Goal: Information Seeking & Learning: Learn about a topic

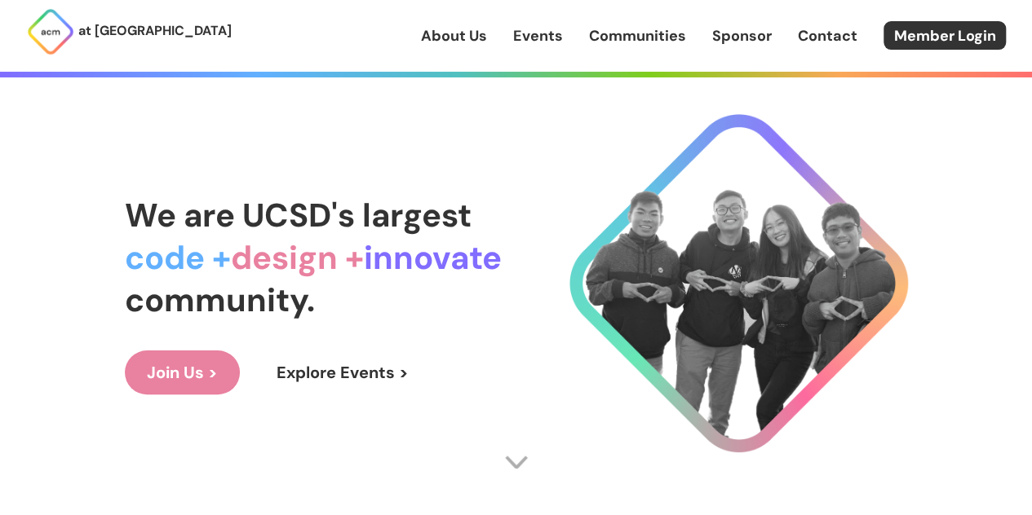
click at [376, 378] on link "Explore Events >" at bounding box center [342, 373] width 176 height 44
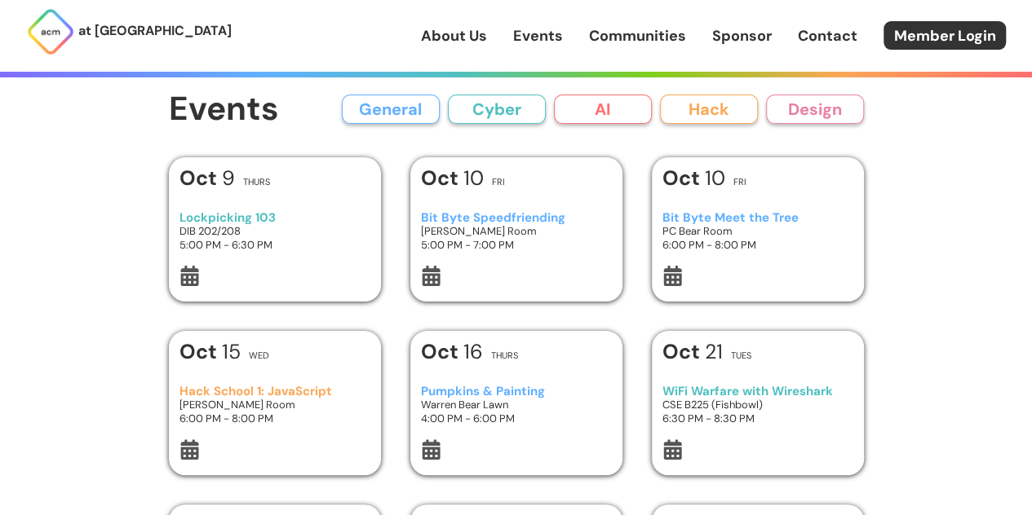
click at [556, 210] on div "Bit Byte Speedfriending [PERSON_NAME] Room 5:00 PM - 7:00 PM" at bounding box center [516, 231] width 190 height 69
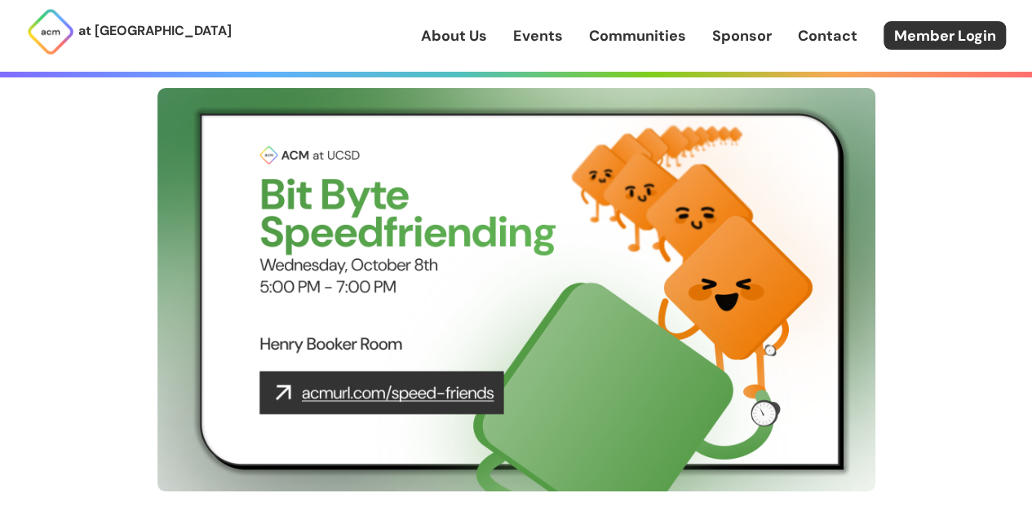
scroll to position [91, 0]
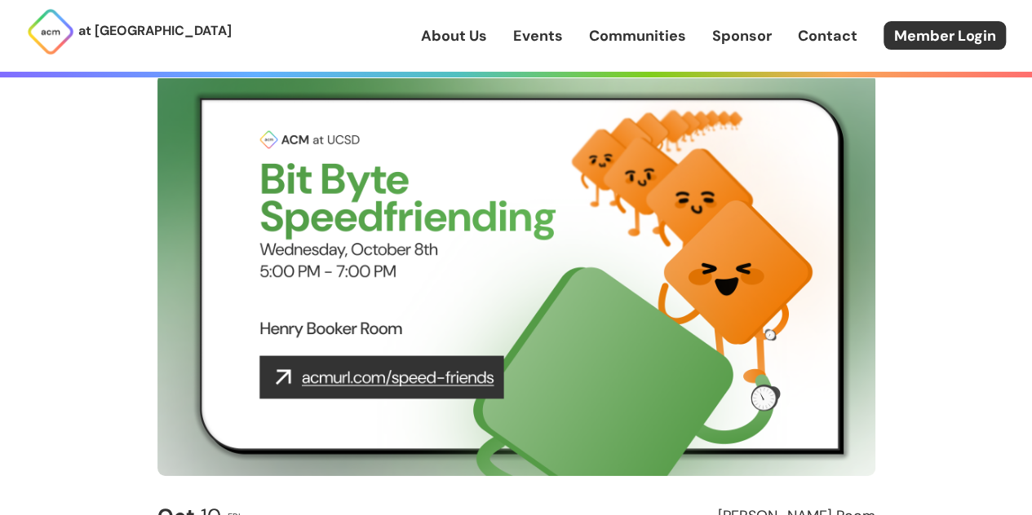
click at [432, 380] on img at bounding box center [516, 275] width 718 height 404
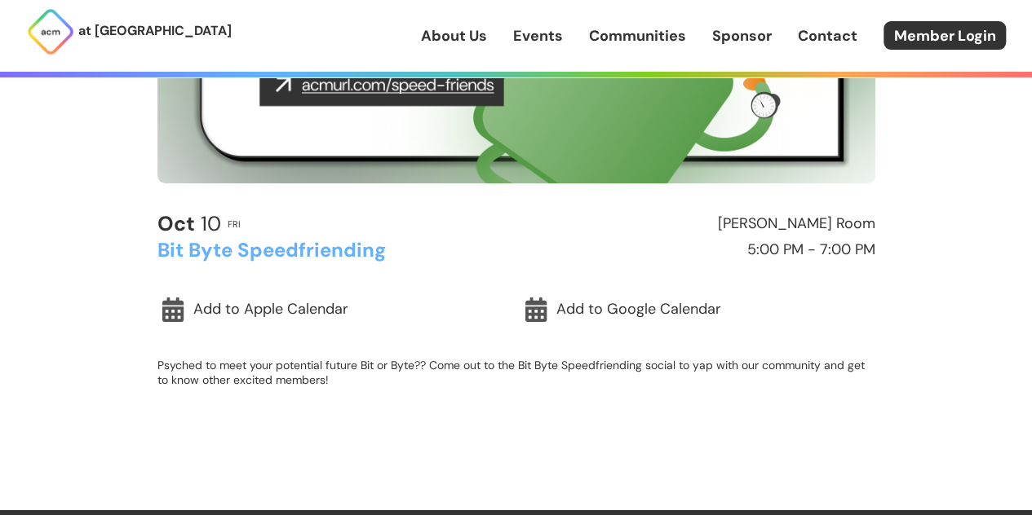
scroll to position [0, 0]
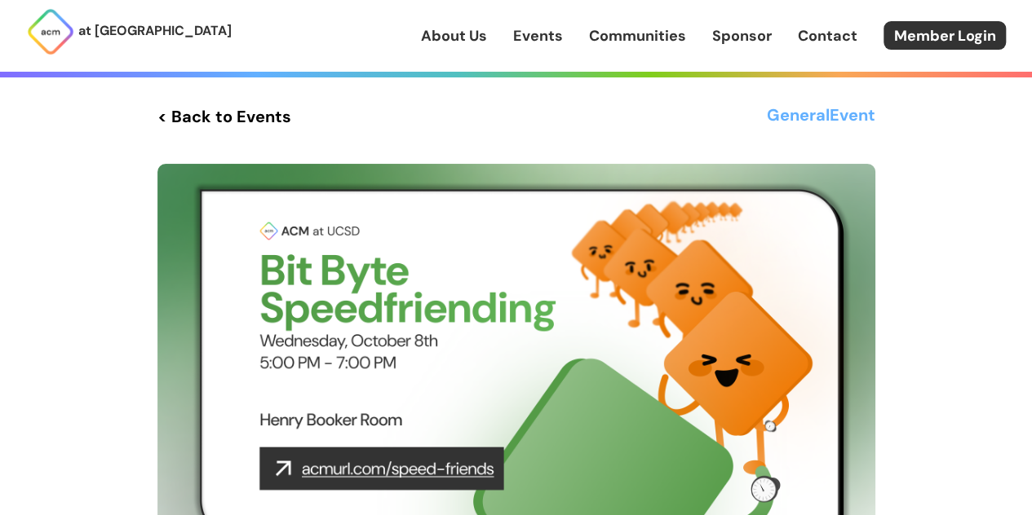
click at [276, 124] on link "< Back to Events" at bounding box center [224, 116] width 134 height 29
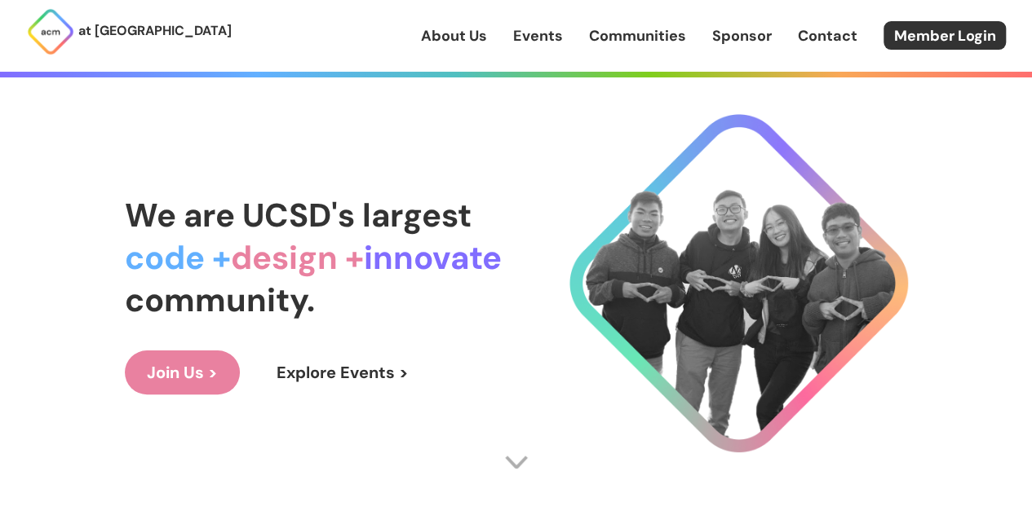
click at [306, 384] on link "Explore Events >" at bounding box center [342, 373] width 176 height 44
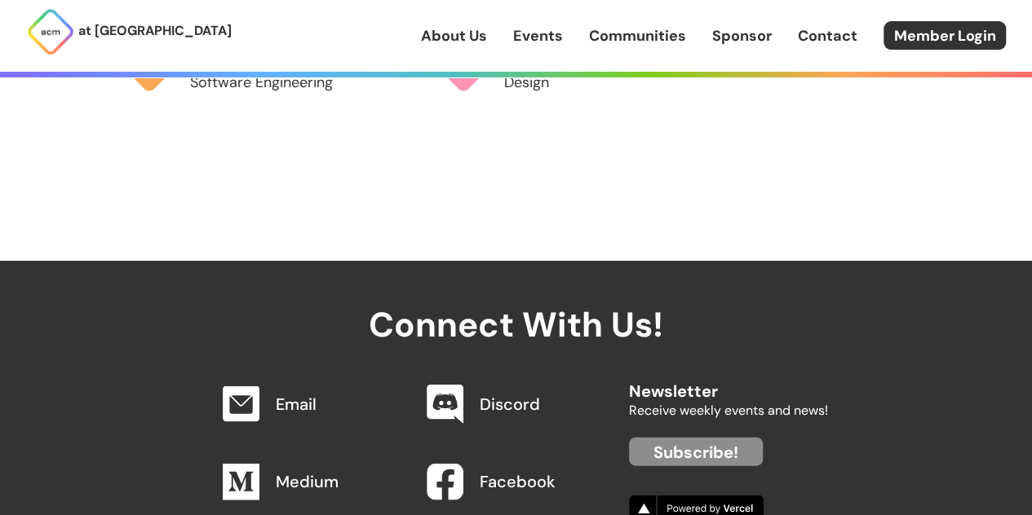
scroll to position [1721, 0]
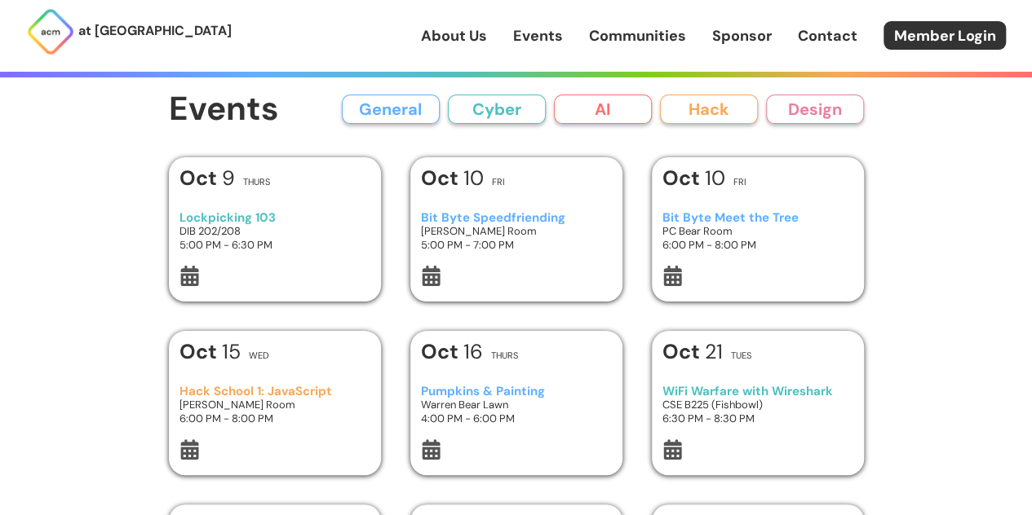
click at [529, 215] on h3 "Bit Byte Speedfriending" at bounding box center [516, 218] width 190 height 14
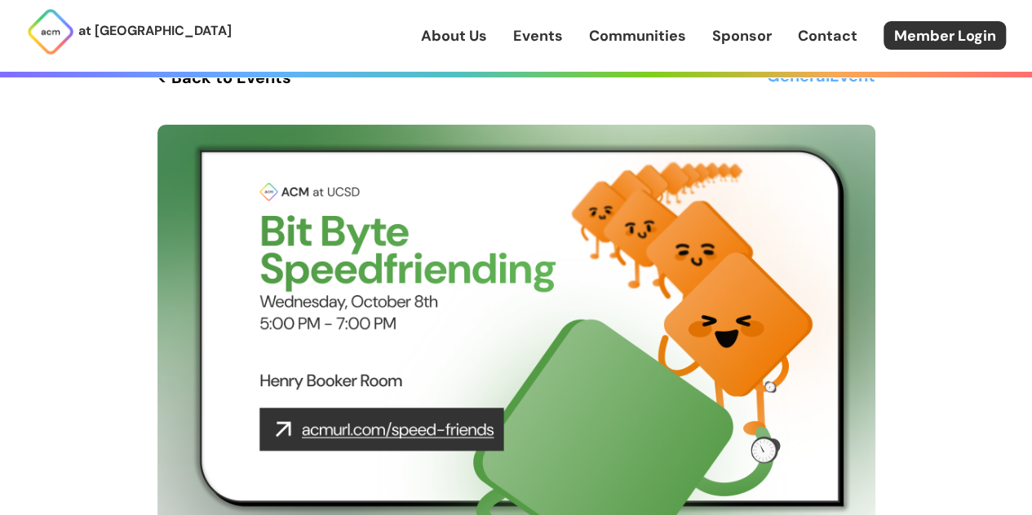
scroll to position [210, 0]
